Goal: Task Accomplishment & Management: Manage account settings

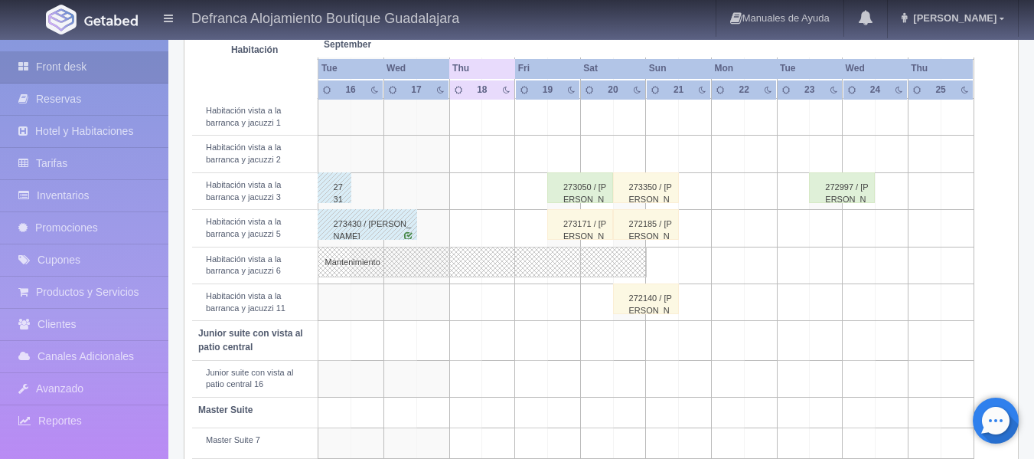
scroll to position [547, 0]
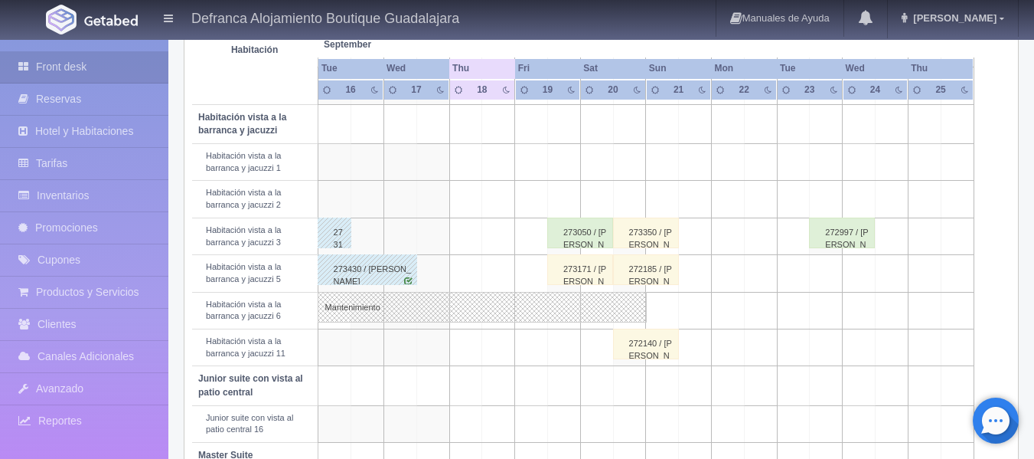
click at [634, 231] on div "273350 / [PERSON_NAME]" at bounding box center [646, 232] width 66 height 31
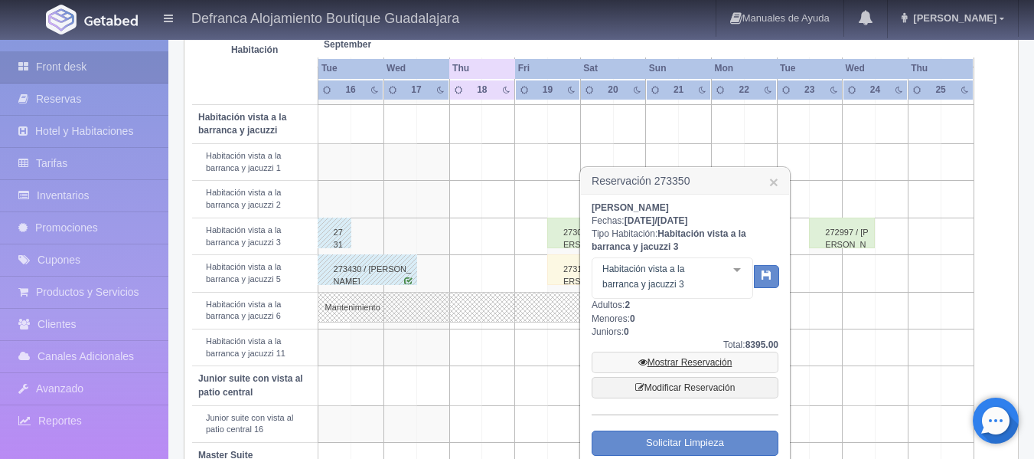
click at [672, 360] on link "Mostrar Reservación" at bounding box center [685, 361] width 187 height 21
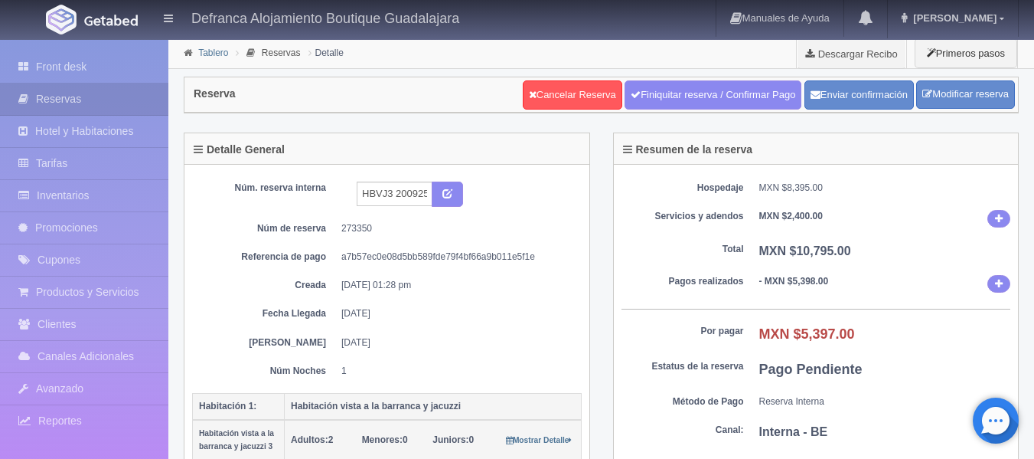
click at [223, 47] on link "Tablero" at bounding box center [213, 52] width 30 height 11
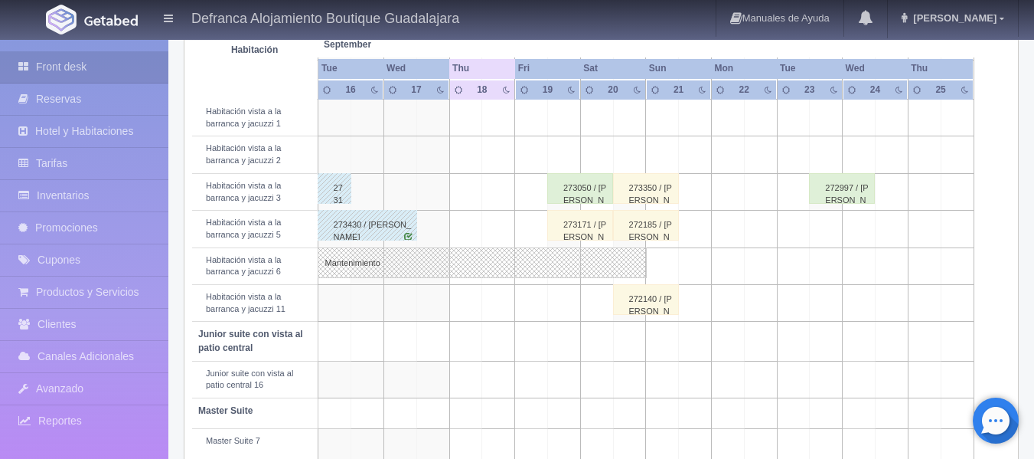
scroll to position [612, 0]
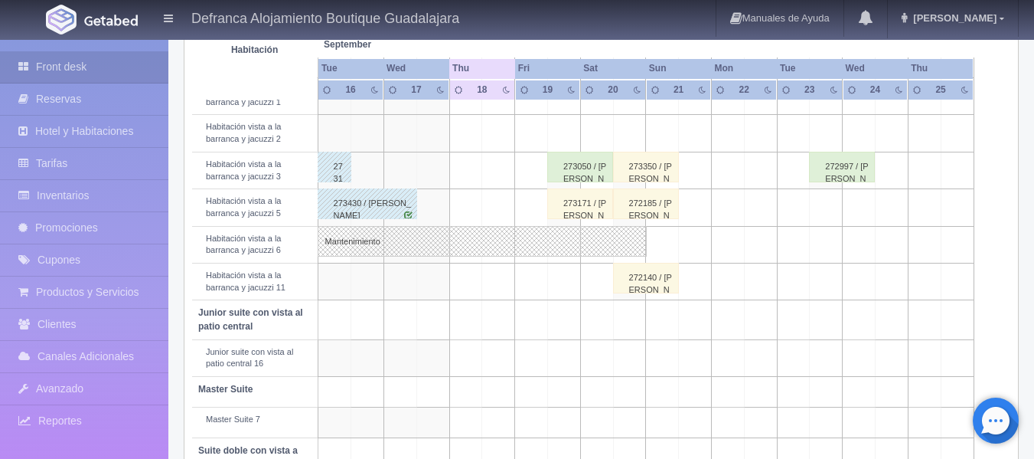
click at [646, 206] on div "272185 / [PERSON_NAME]" at bounding box center [646, 203] width 66 height 31
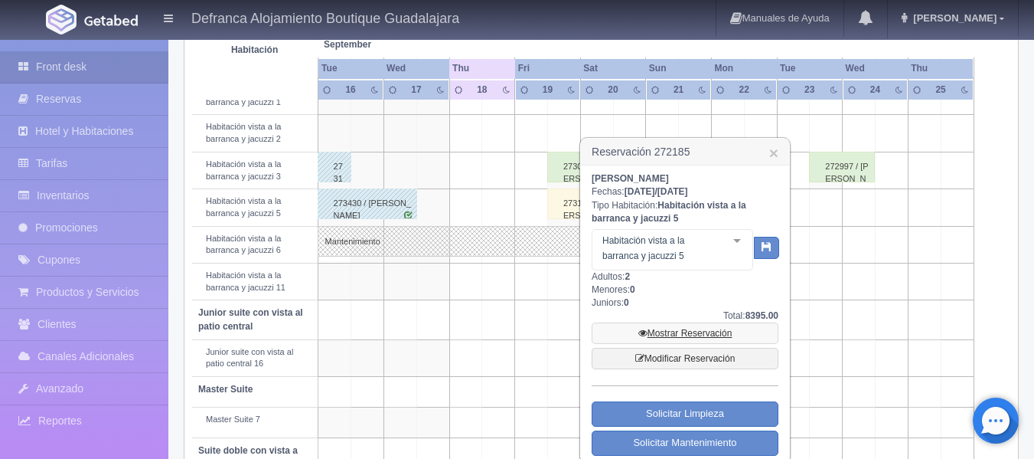
click at [687, 336] on link "Mostrar Reservación" at bounding box center [685, 332] width 187 height 21
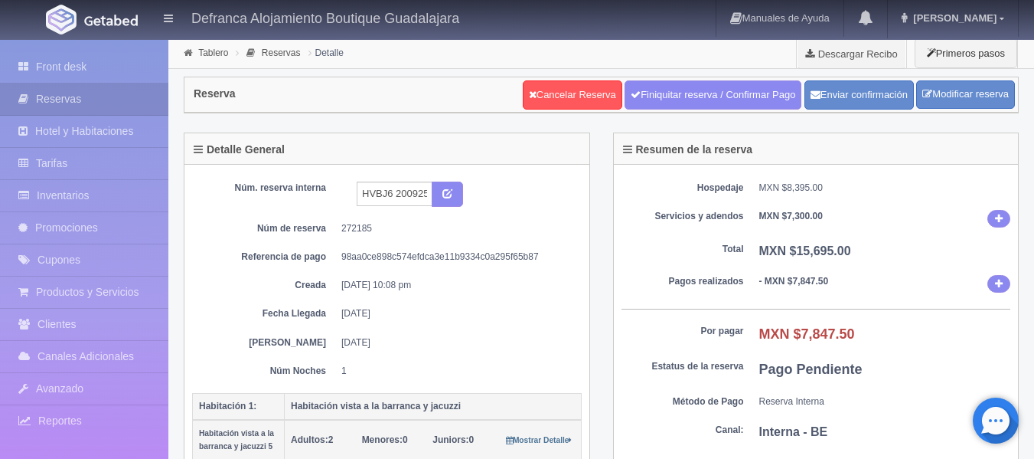
click at [434, 90] on div "Reserva Cancelar Reserva Finiquitar reserva / Confirmar Pago Enviar confirmació…" at bounding box center [601, 94] width 834 height 35
click at [203, 51] on link "Tablero" at bounding box center [213, 52] width 30 height 11
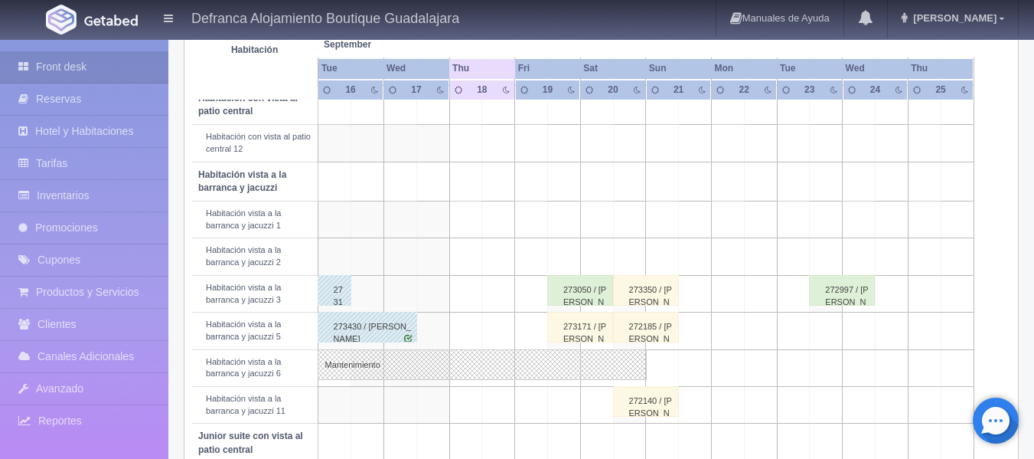
scroll to position [700, 0]
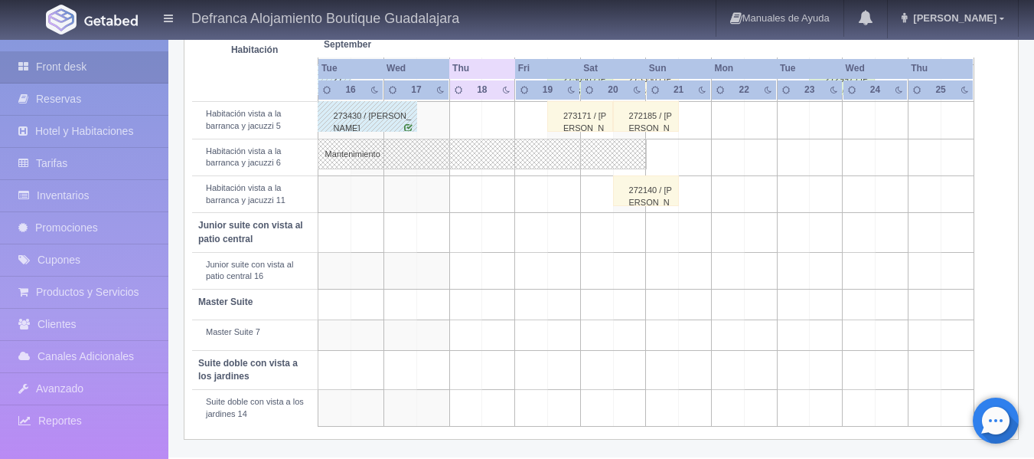
click at [649, 184] on div "272140 / [PERSON_NAME]" at bounding box center [646, 190] width 66 height 31
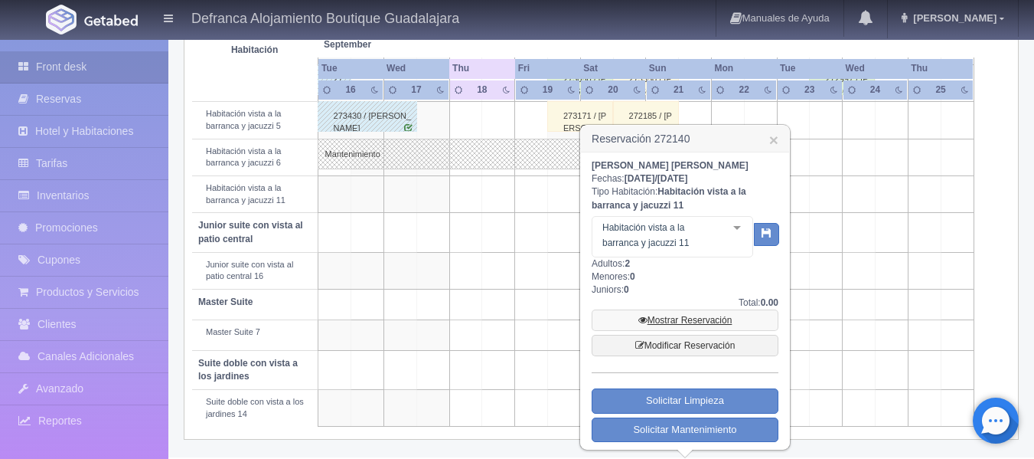
click at [674, 317] on link "Mostrar Reservación" at bounding box center [685, 319] width 187 height 21
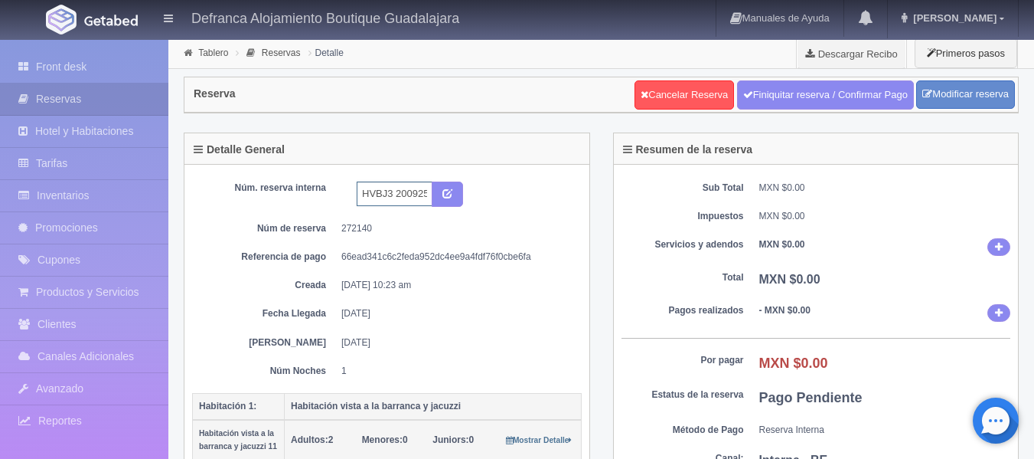
click at [393, 192] on input "HVBJ3 200925-210925" at bounding box center [395, 193] width 76 height 24
type input "HVBJ2 200925-210925"
click at [449, 192] on icon "submit" at bounding box center [447, 193] width 10 height 10
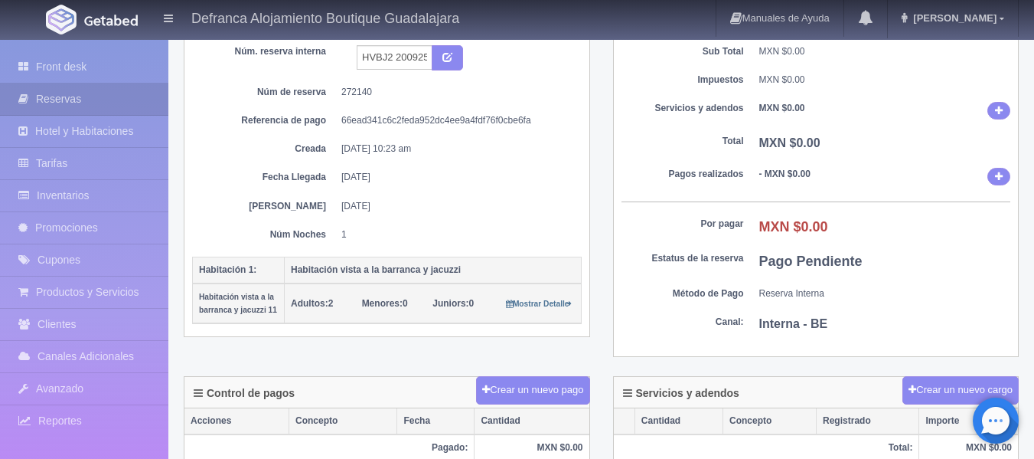
scroll to position [10, 0]
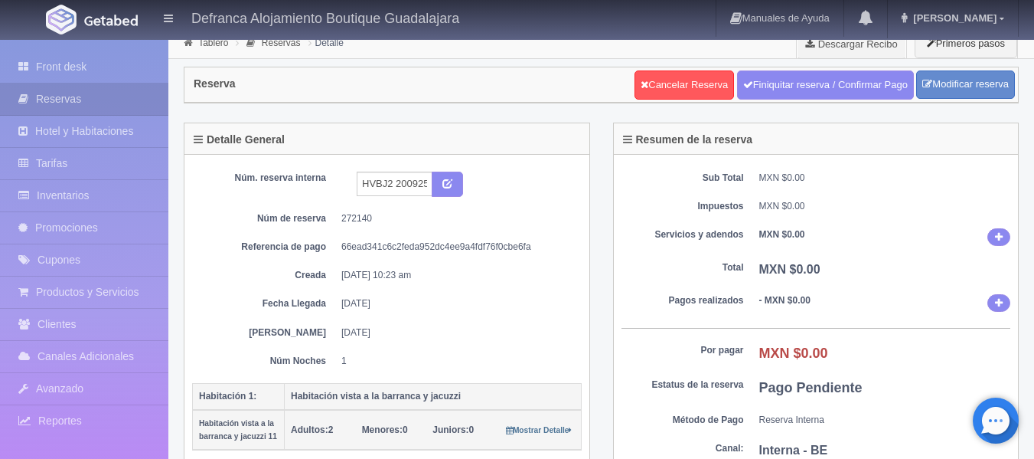
click at [886, 184] on div "Sub Total MXN $0.00 Impuestos MXN $0.00 Servicios y adendos MXN $0.00 Total MXN…" at bounding box center [816, 319] width 405 height 328
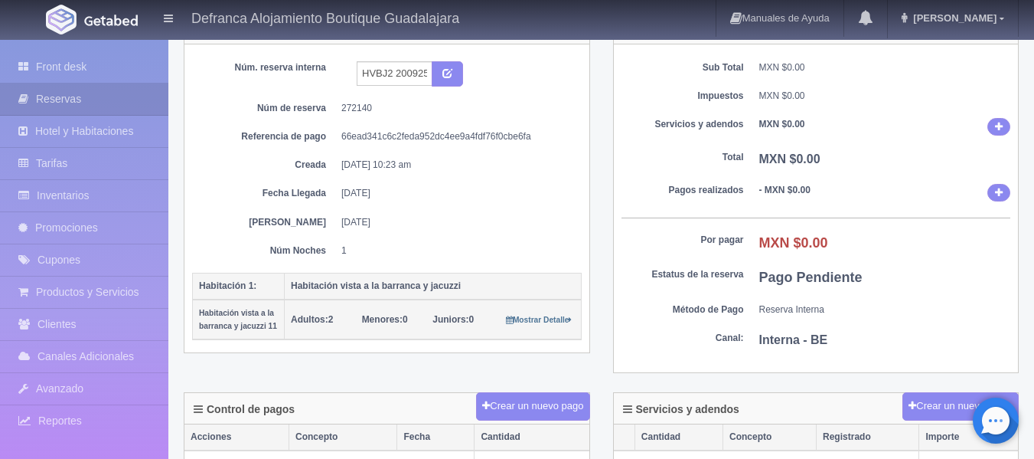
scroll to position [87, 0]
